Goal: Task Accomplishment & Management: Use online tool/utility

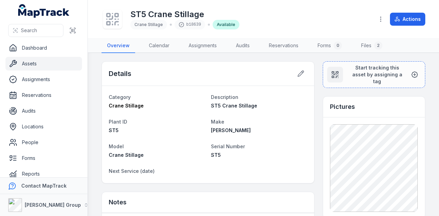
click at [31, 63] on link "Assets" at bounding box center [43, 64] width 76 height 14
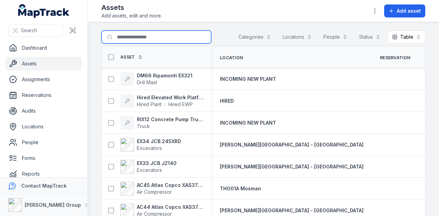
click at [158, 41] on input "Search for assets" at bounding box center [157, 37] width 110 height 13
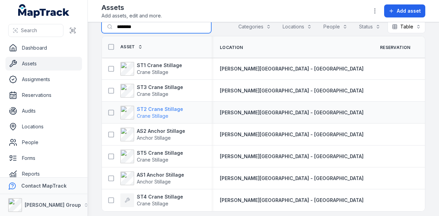
scroll to position [16, 0]
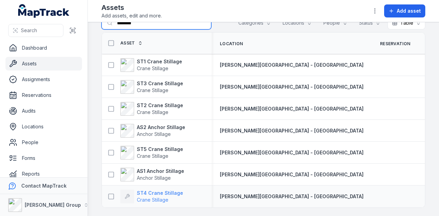
type input "********"
click at [171, 191] on strong "ST4 Crane Stillage" at bounding box center [160, 193] width 46 height 7
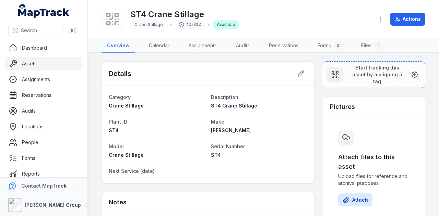
click at [354, 188] on div "Attach files to this asset Upload files for reference and archival purposes. At…" at bounding box center [374, 168] width 88 height 88
click at [355, 194] on button "Attach" at bounding box center [355, 200] width 34 height 13
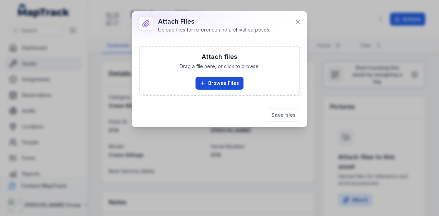
click at [229, 84] on button "Browse Files" at bounding box center [219, 83] width 48 height 13
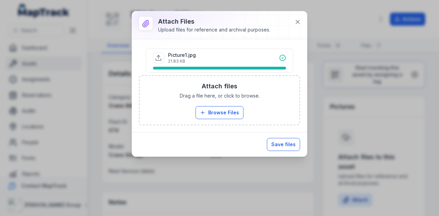
click at [295, 143] on button "Save files" at bounding box center [283, 144] width 33 height 13
